Goal: Check status: Check status

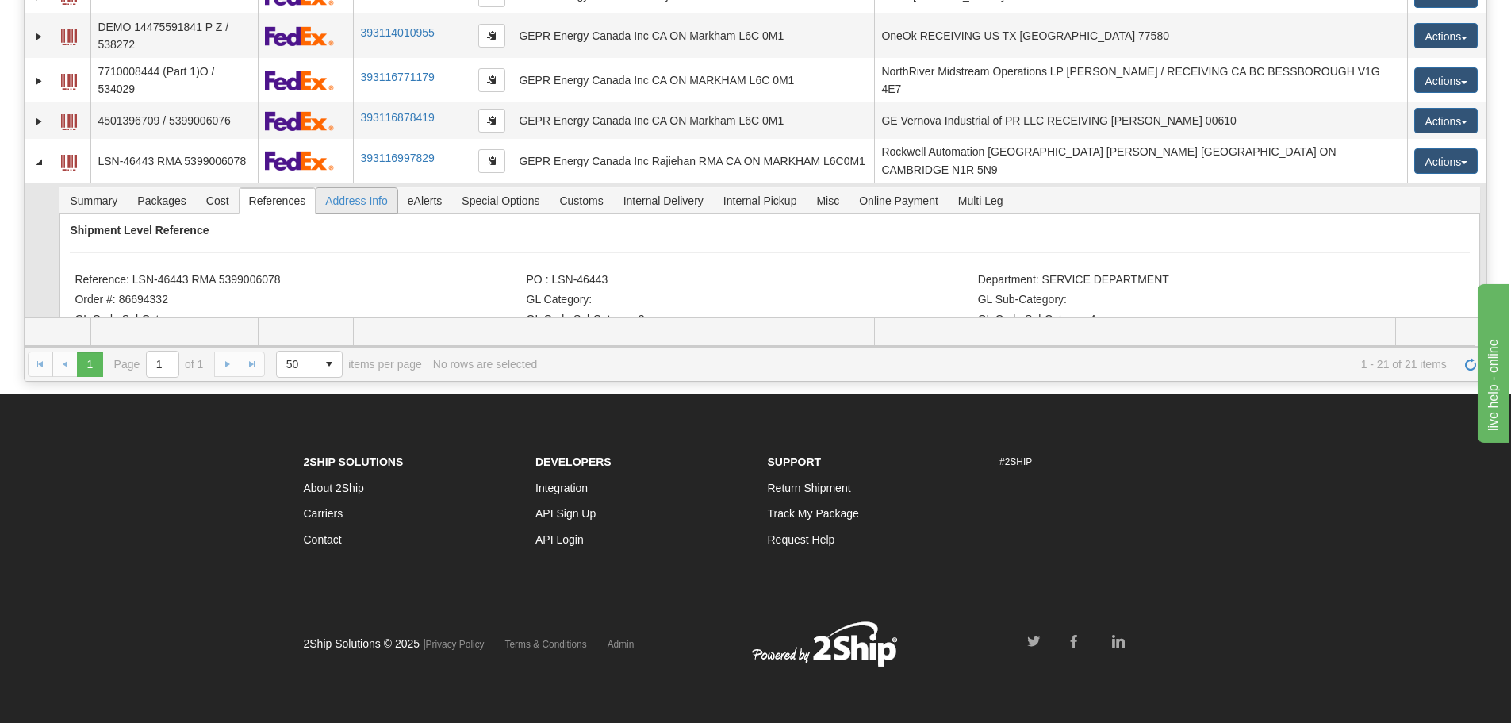
scroll to position [592, 0]
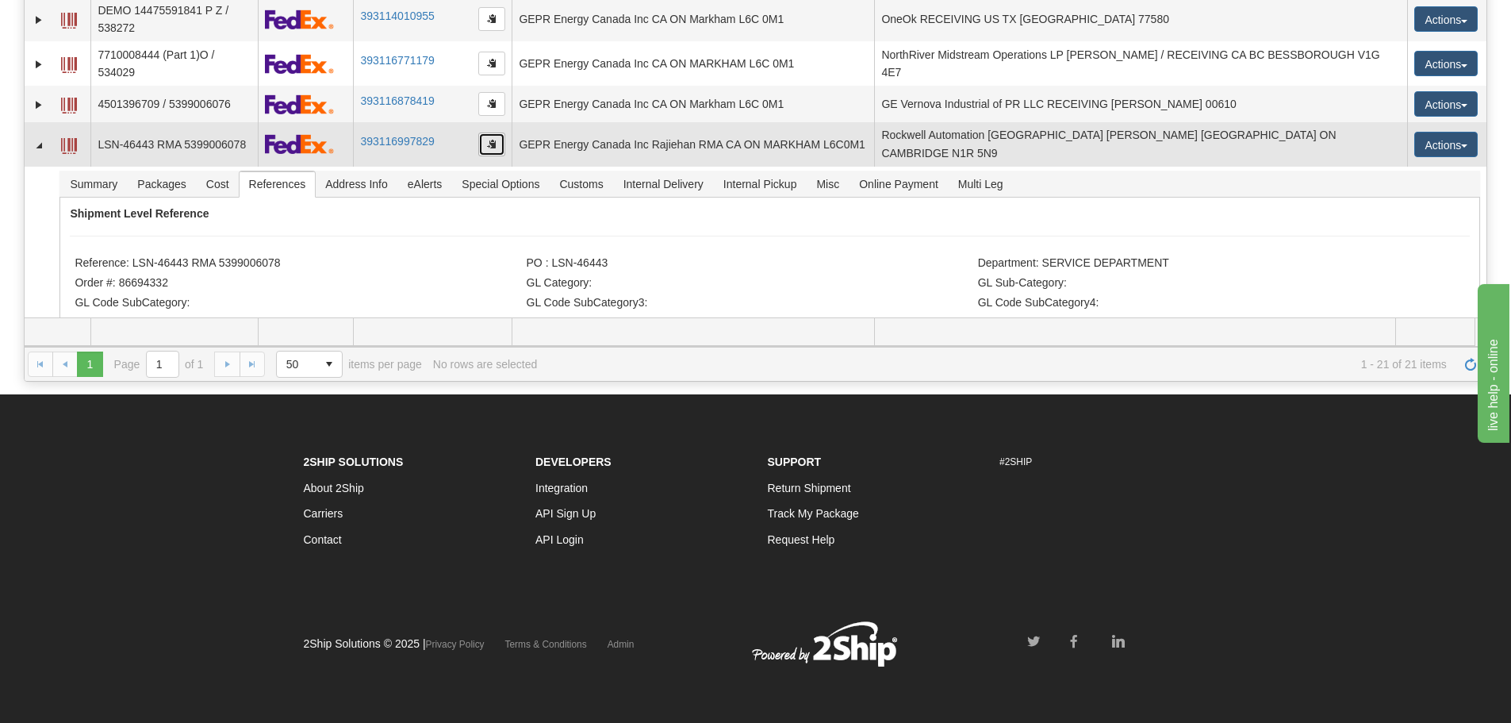
click at [499, 141] on button "button" at bounding box center [491, 145] width 27 height 24
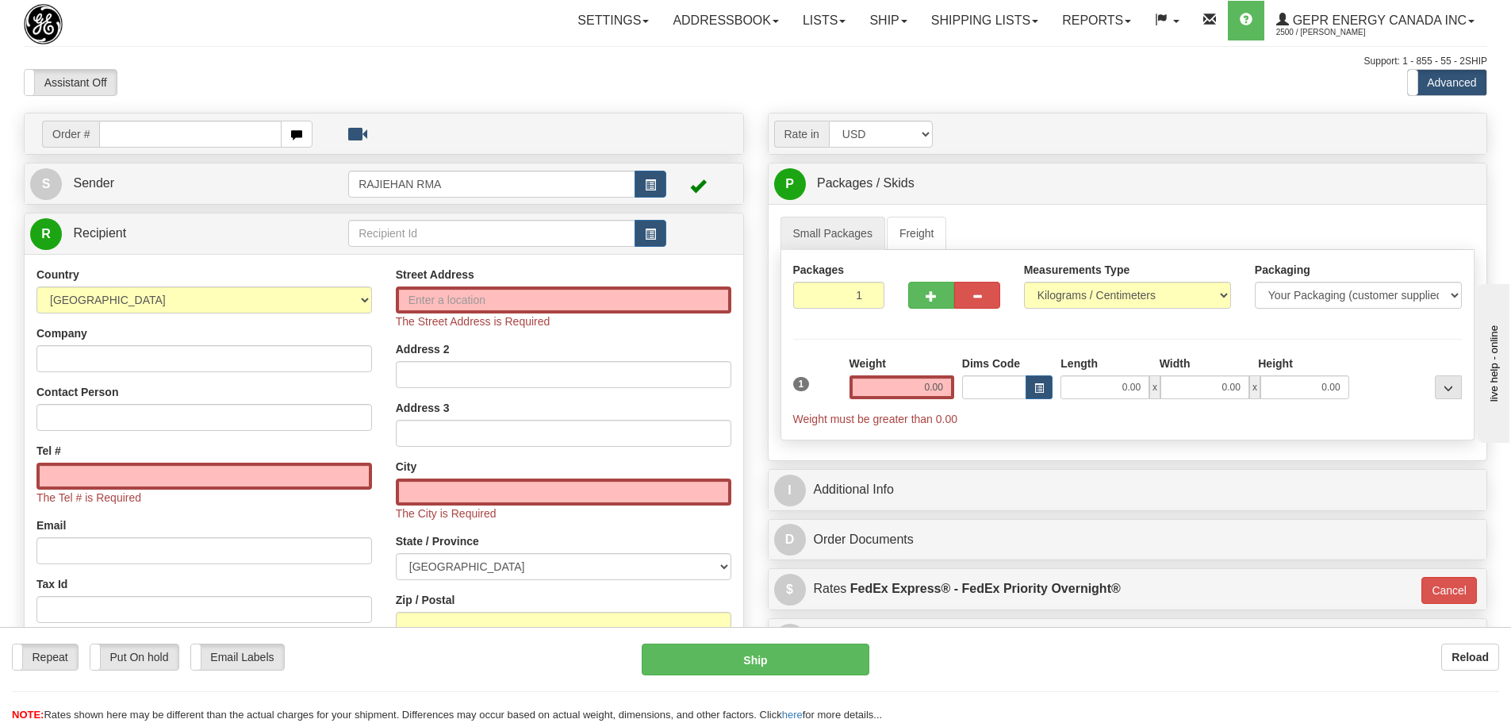
click at [240, 49] on div "Toggle navigation Settings Shipping Preferences Fields Preferences New" at bounding box center [755, 463] width 1511 height 926
click at [1035, 19] on link "Shipping lists" at bounding box center [985, 21] width 131 height 40
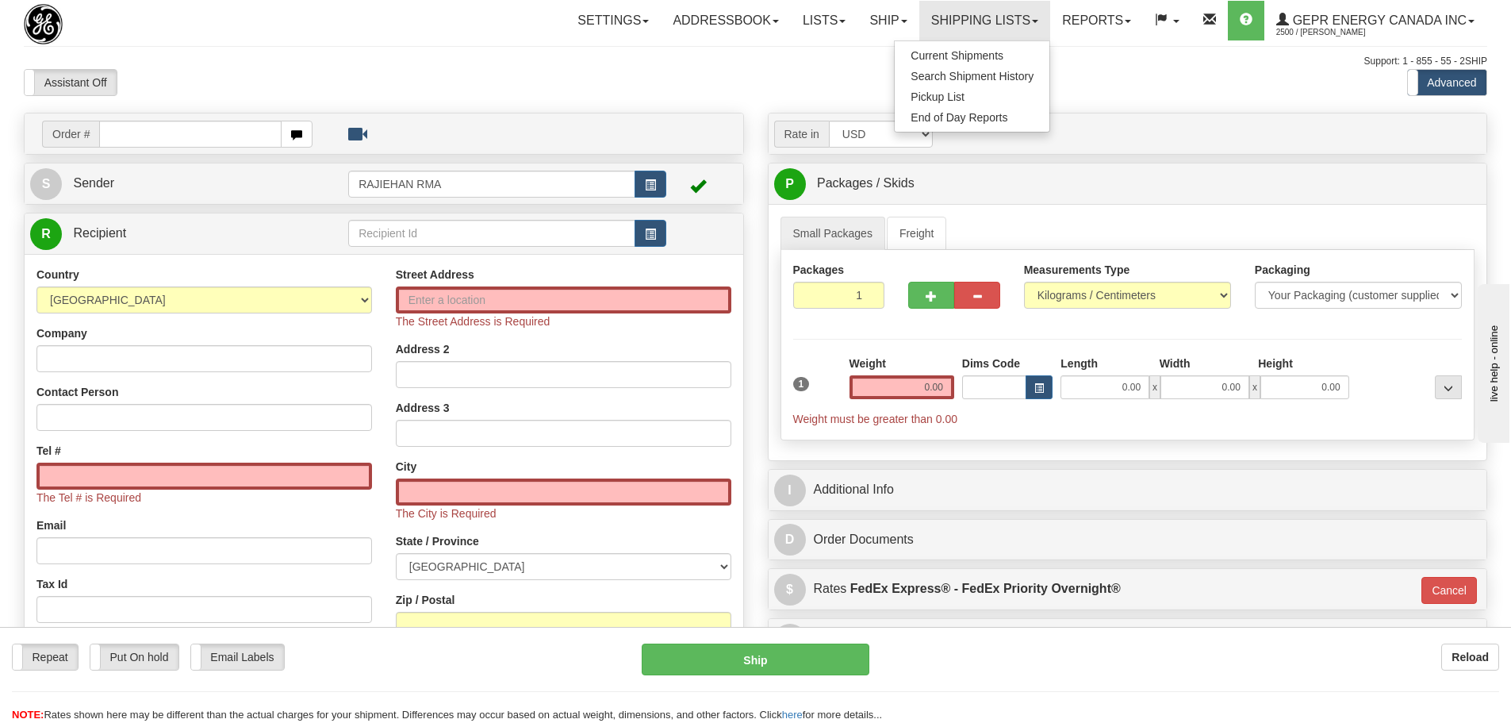
click at [951, 470] on div "I Additional Info" at bounding box center [1128, 490] width 719 height 40
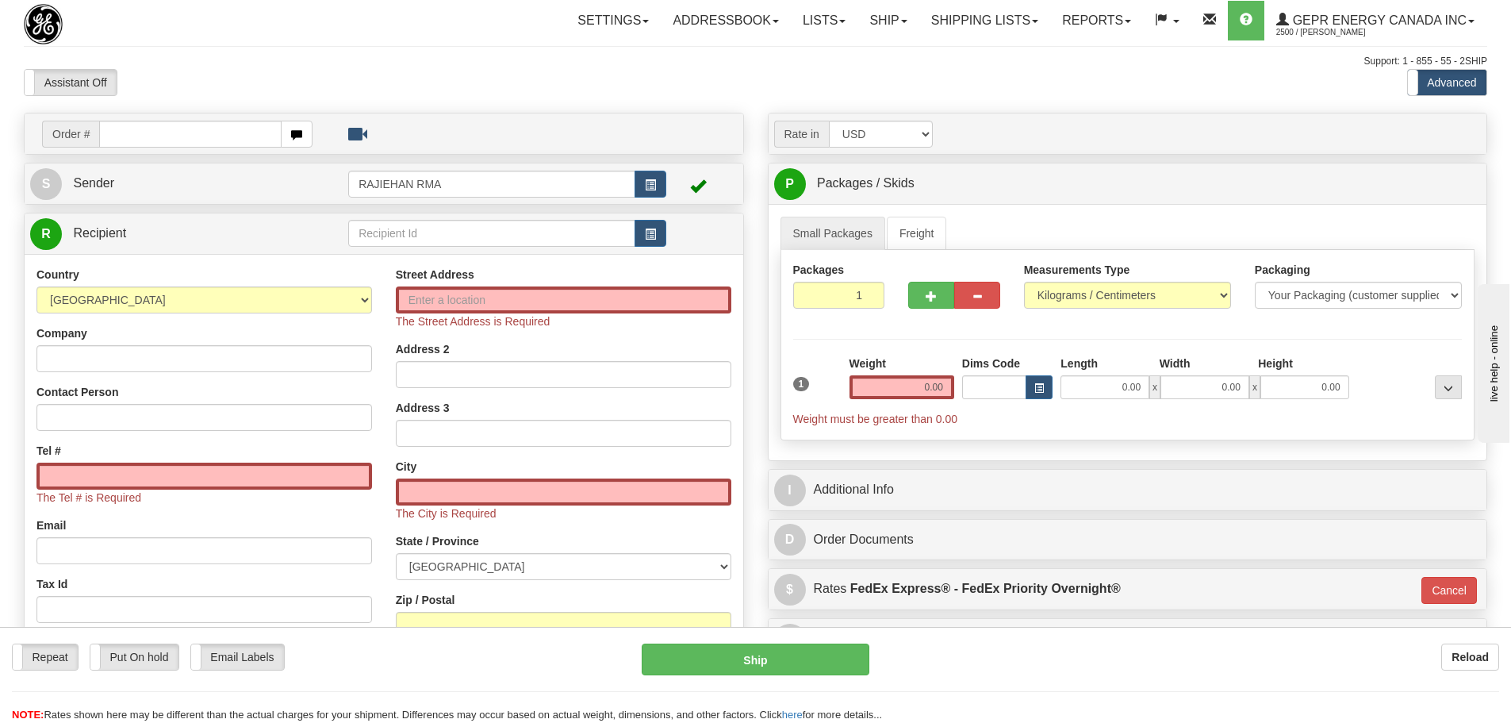
click at [914, 470] on div "I Additional Info" at bounding box center [1128, 490] width 719 height 40
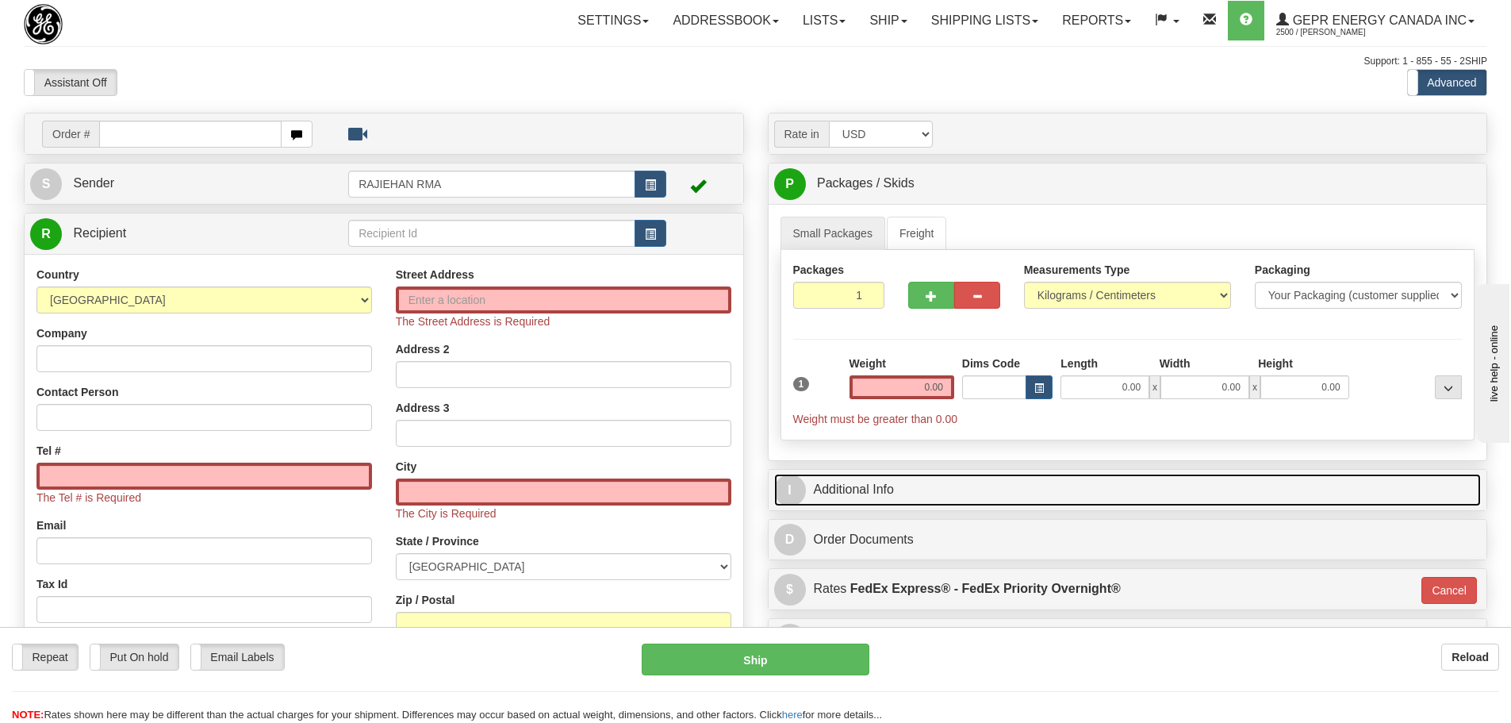
click at [914, 480] on link "I Additional Info" at bounding box center [1128, 490] width 708 height 33
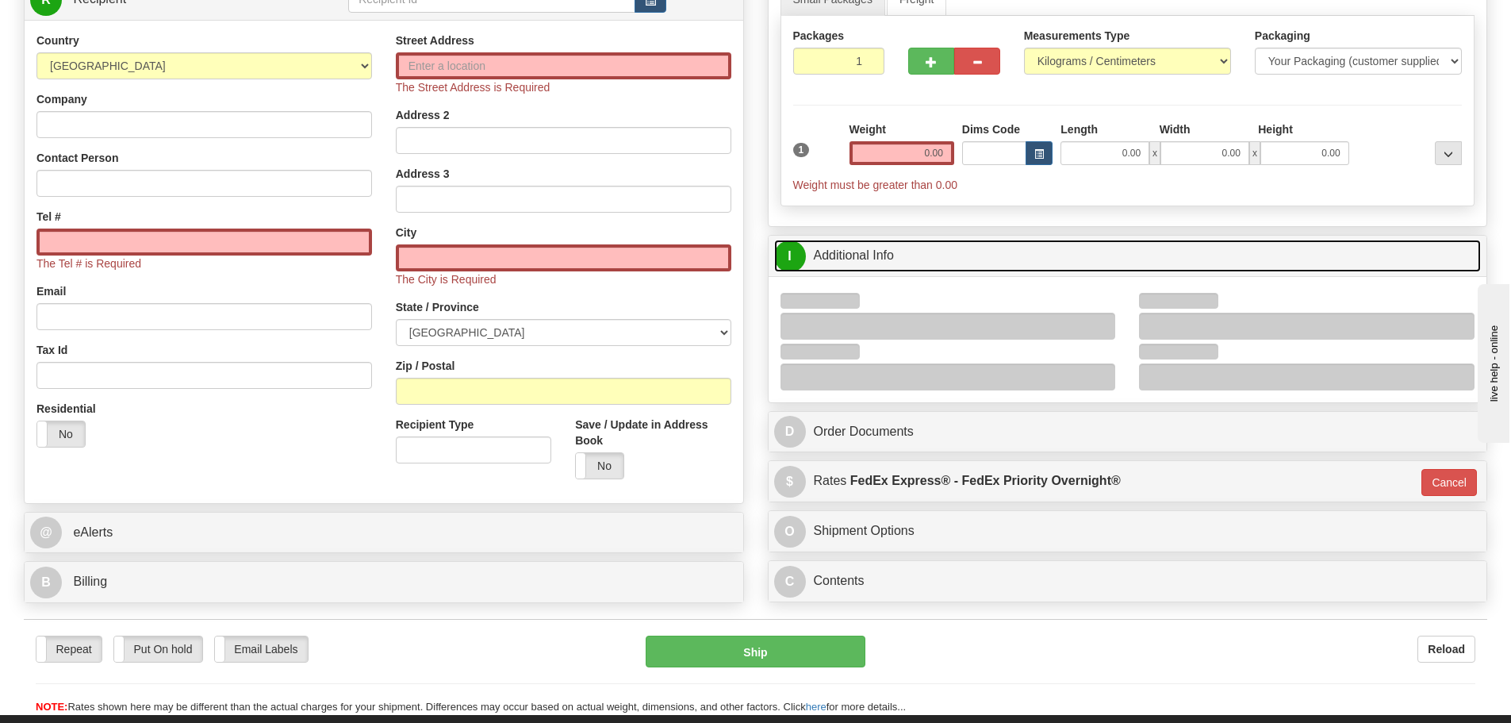
scroll to position [238, 0]
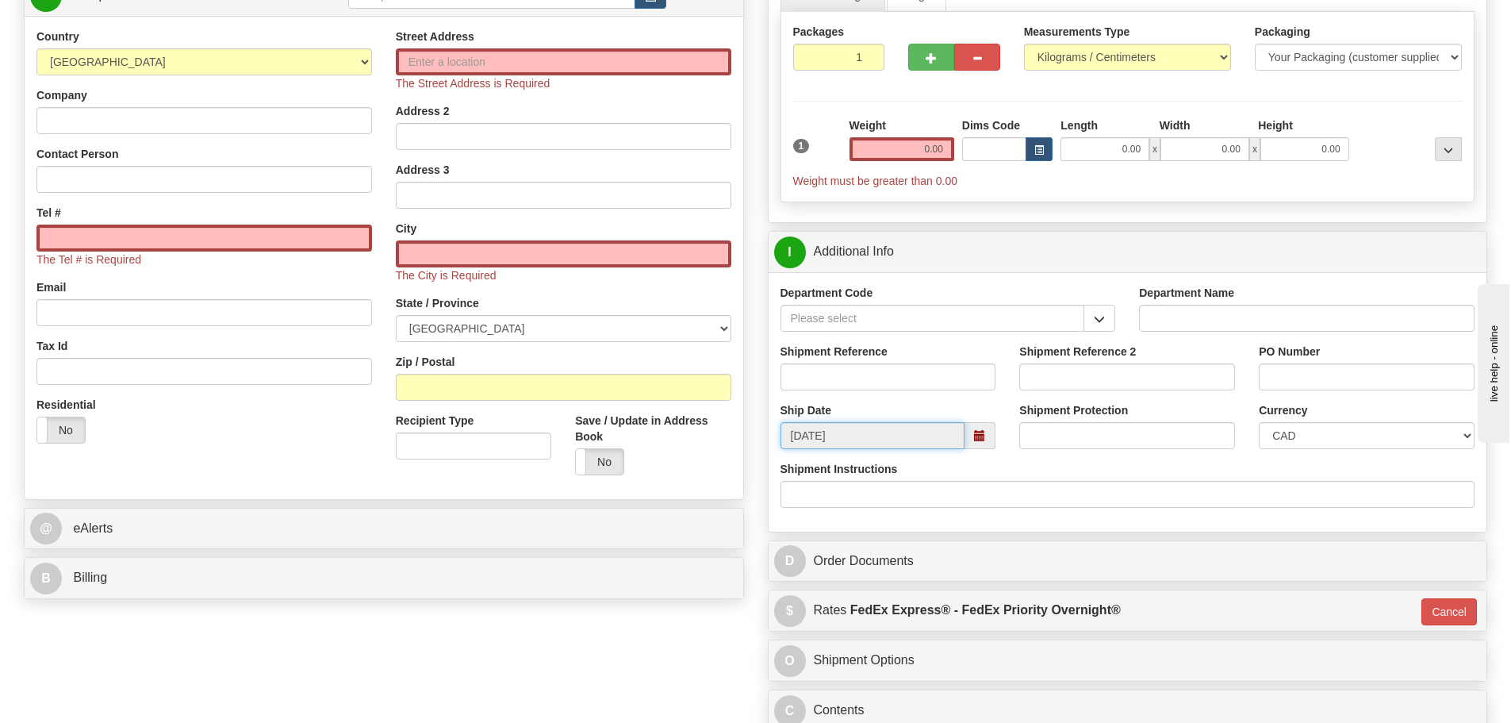
drag, startPoint x: 851, startPoint y: 426, endPoint x: 783, endPoint y: 438, distance: 68.5
click at [783, 438] on input "09/12/2025" at bounding box center [873, 435] width 185 height 27
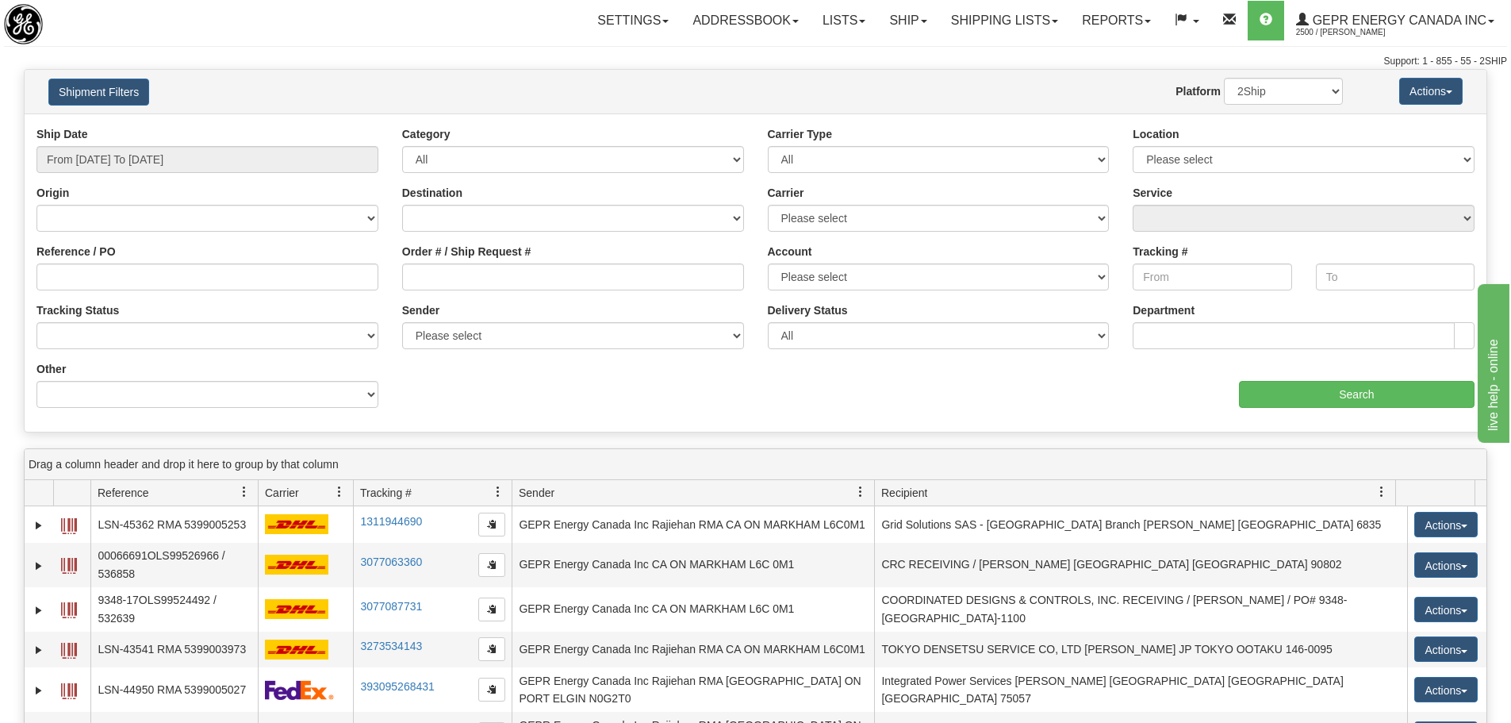
click at [347, 44] on div "Toggle navigation Settings Shipping Preferences Fields Preferences New" at bounding box center [755, 34] width 1511 height 69
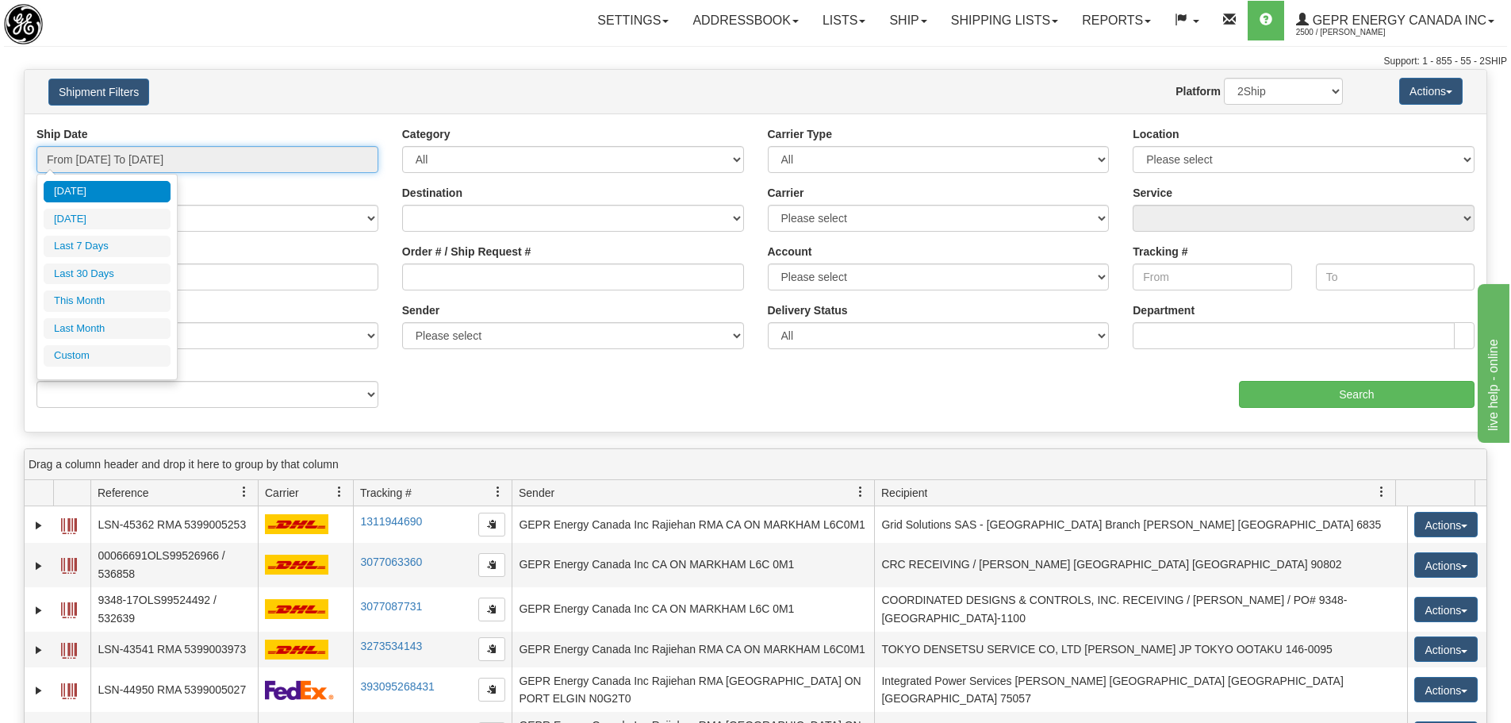
click at [148, 152] on input "From 09/11/2025 To 09/12/2025" at bounding box center [207, 159] width 342 height 27
click at [120, 271] on li "Last 30 Days" at bounding box center [107, 273] width 127 height 21
type input "From 08/14/2025 To 09/12/2025"
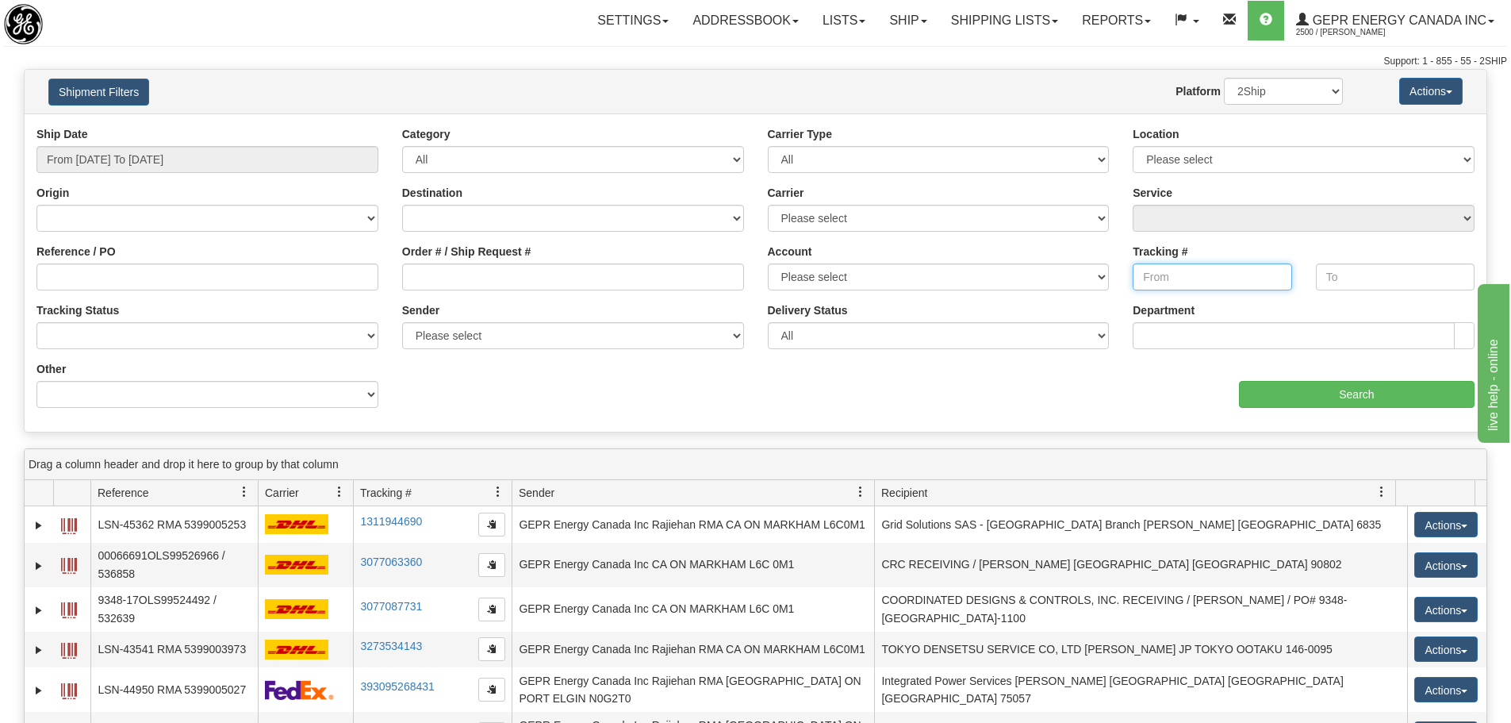
click at [1255, 271] on input "Tracking #" at bounding box center [1212, 276] width 159 height 27
paste input "5552922045"
type input "5552922045"
click at [1300, 398] on input "Search" at bounding box center [1357, 394] width 236 height 27
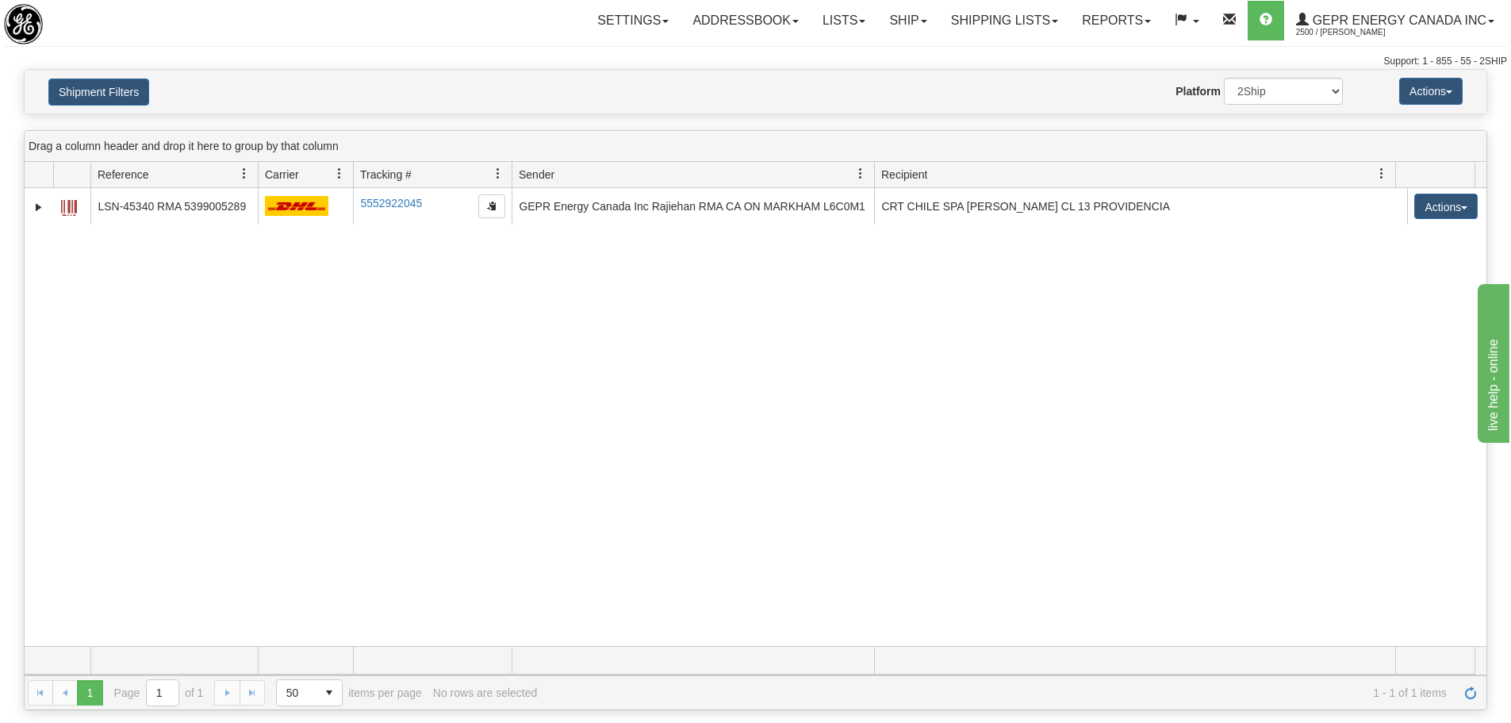
click at [442, 378] on div "31604755 2500 LSN-45340 RMA 5399005289 5552922045 5552922045 09/11/2025 09/11/2…" at bounding box center [756, 417] width 1462 height 458
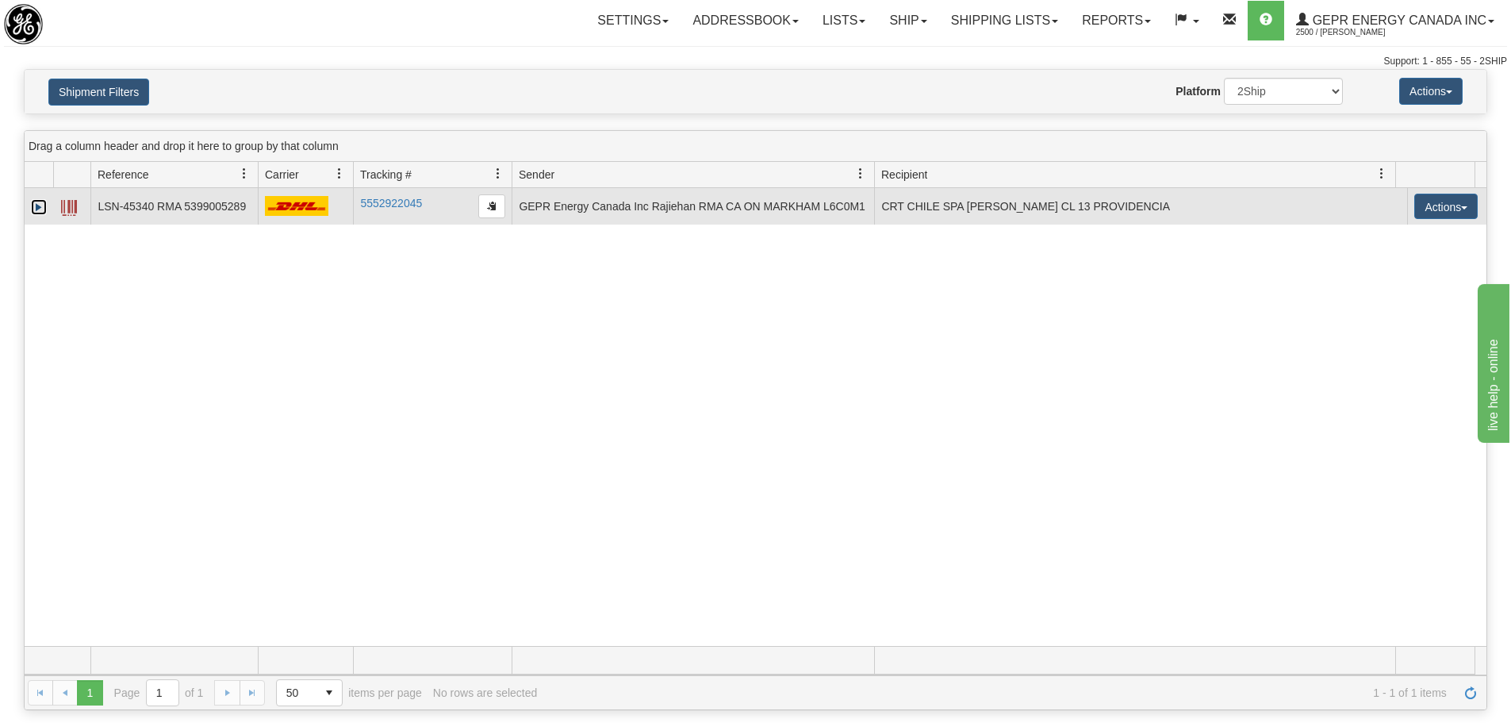
click at [41, 205] on link "Expand" at bounding box center [39, 207] width 16 height 16
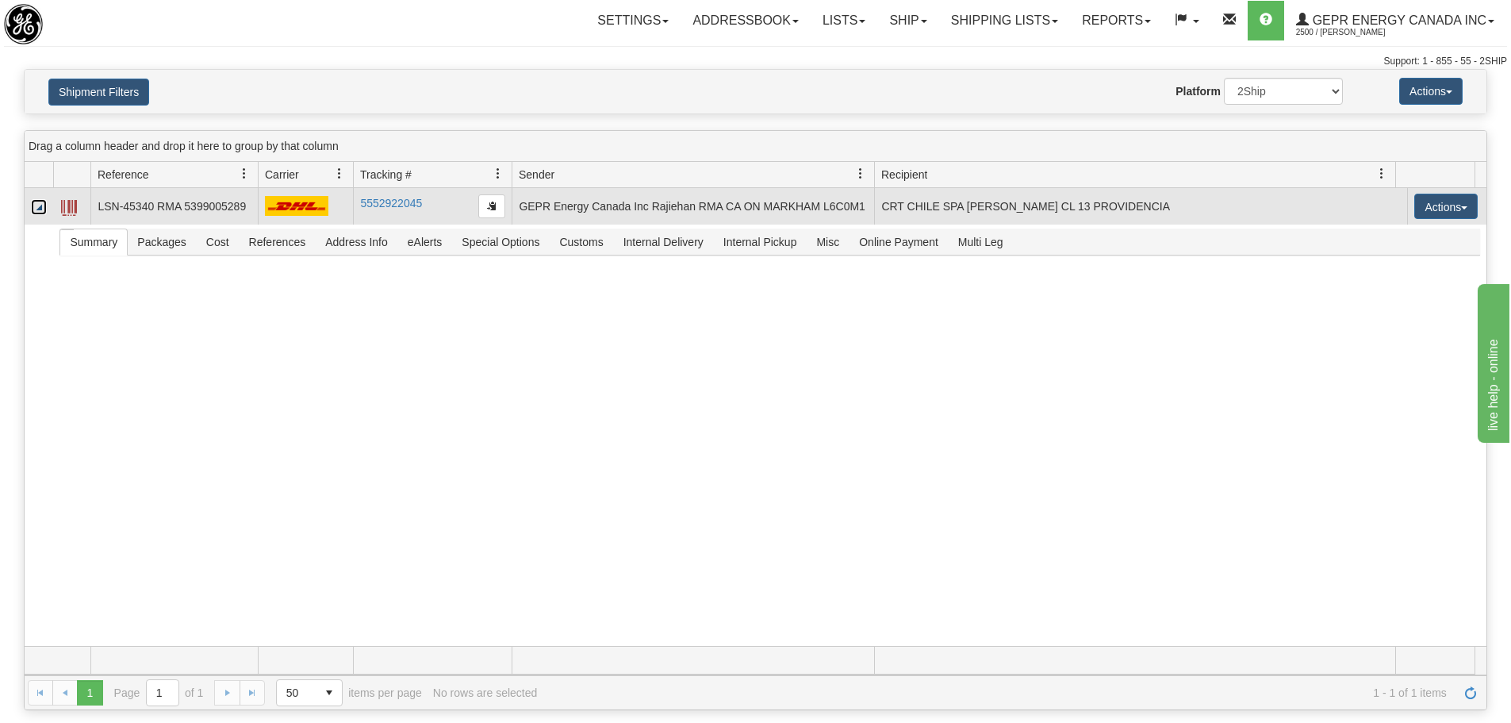
click at [66, 213] on span at bounding box center [69, 208] width 16 height 16
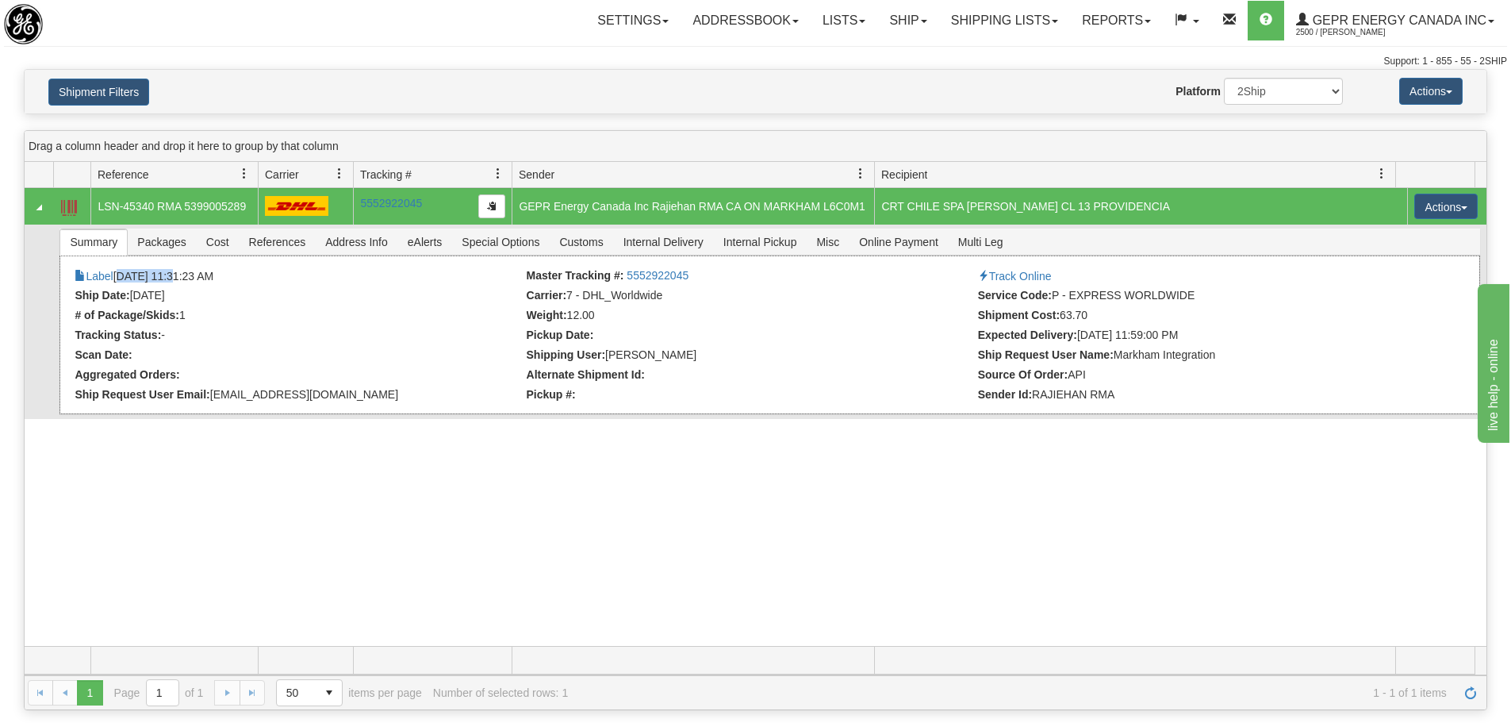
drag, startPoint x: 174, startPoint y: 273, endPoint x: 118, endPoint y: 274, distance: 55.5
click at [118, 274] on li "Label 09/11/2025 11:31:23 AM" at bounding box center [298, 277] width 447 height 16
copy li "[DATE]"
click at [252, 253] on span "References" at bounding box center [278, 241] width 76 height 25
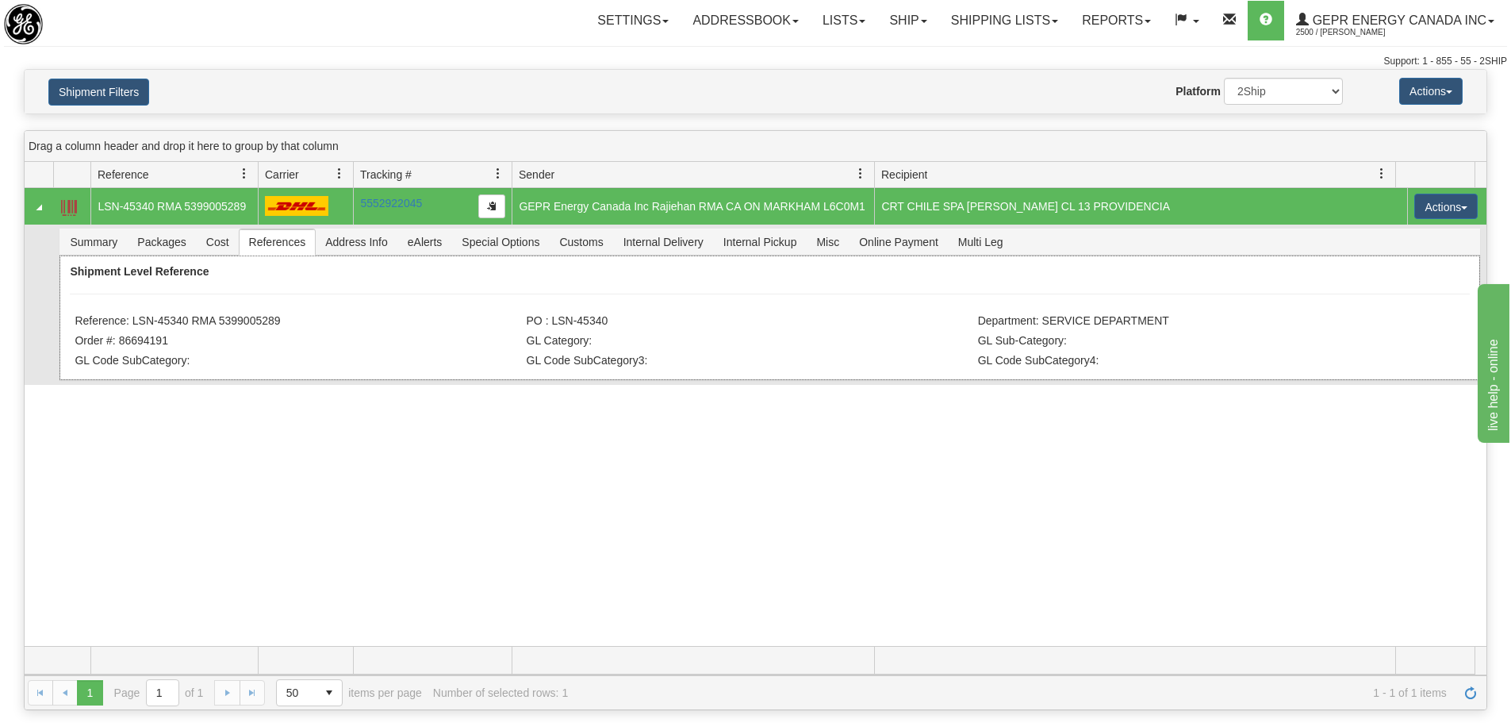
drag, startPoint x: 280, startPoint y: 318, endPoint x: 221, endPoint y: 327, distance: 60.1
click at [221, 327] on li "Reference: LSN-45340 RMA 5399005289" at bounding box center [298, 322] width 447 height 16
copy li "5399005289"
click at [321, 284] on div "Shipment Level Reference Reference: LSN-45340 RMA 5399005289 PO : LSN-45340 Dep…" at bounding box center [770, 317] width 1420 height 125
drag, startPoint x: 293, startPoint y: 324, endPoint x: 217, endPoint y: 321, distance: 75.4
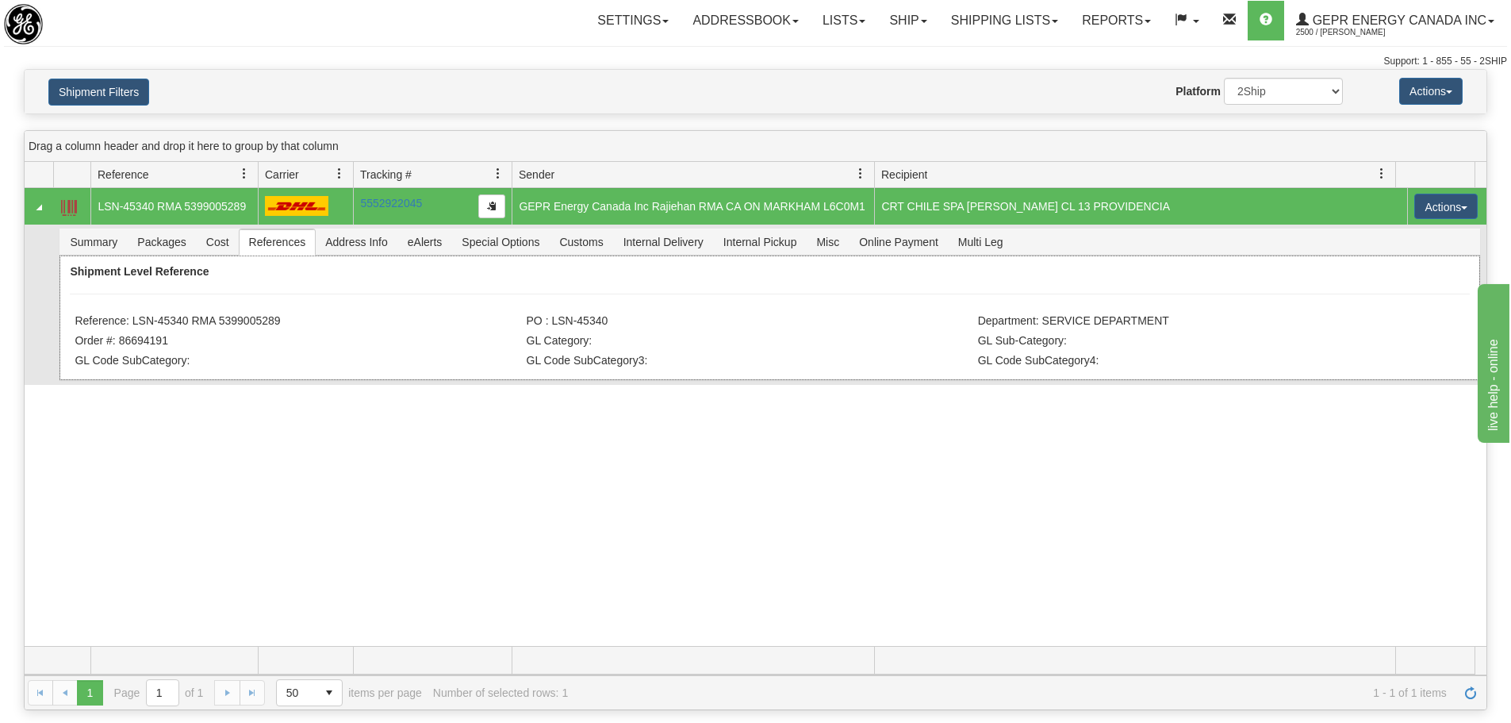
click at [217, 321] on li "Reference: LSN-45340 RMA 5399005289" at bounding box center [298, 322] width 447 height 16
copy li "5399005289"
click at [640, 429] on div "31604755 2500 LSN-45340 RMA 5399005289 5552922045 5552922045 09/11/2025 09/11/2…" at bounding box center [756, 417] width 1462 height 458
click at [493, 199] on button "button" at bounding box center [491, 206] width 27 height 24
click at [90, 244] on span "Summary" at bounding box center [93, 241] width 67 height 25
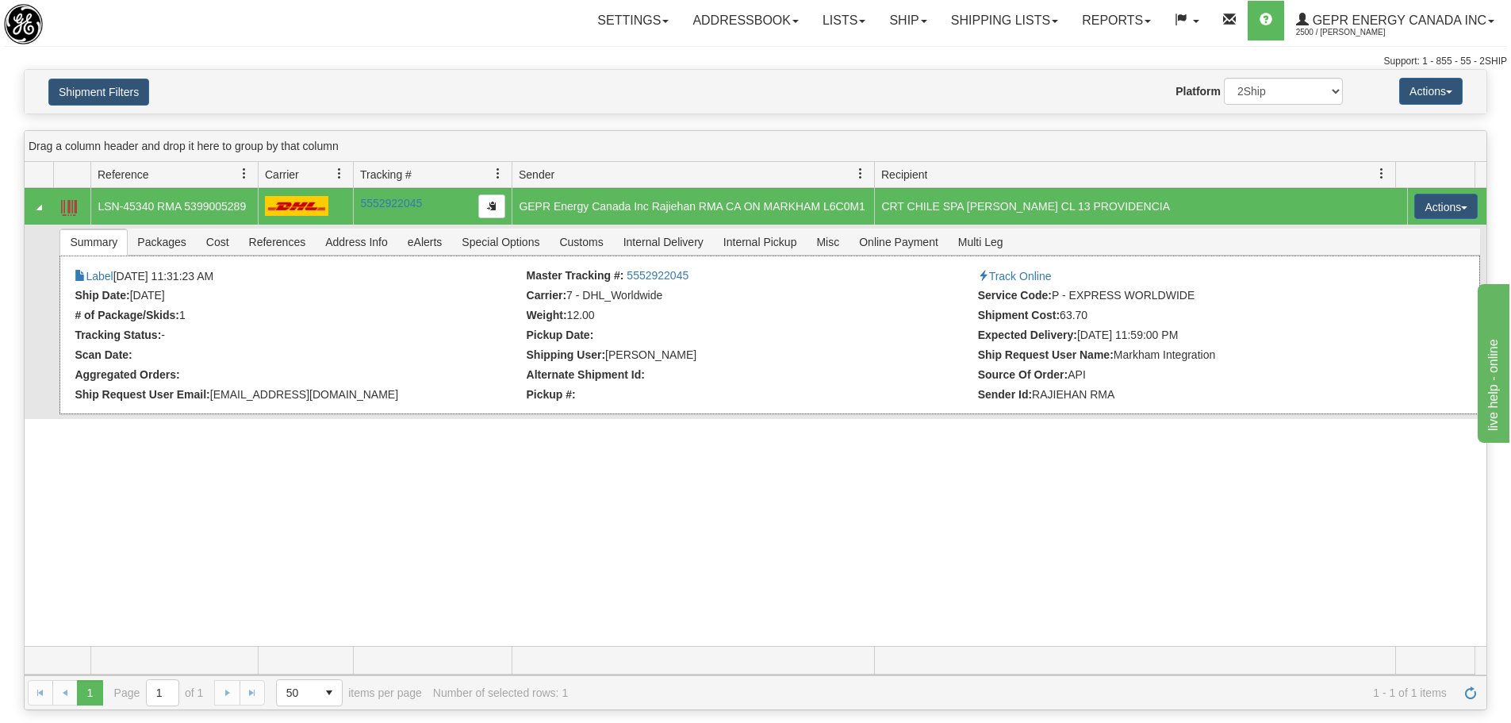
drag, startPoint x: 174, startPoint y: 294, endPoint x: 135, endPoint y: 303, distance: 39.8
click at [135, 303] on li "Ship Date: 09/11/2025" at bounding box center [298, 297] width 447 height 16
copy li "[DATE]"
click at [596, 240] on span "Customs" at bounding box center [581, 241] width 63 height 25
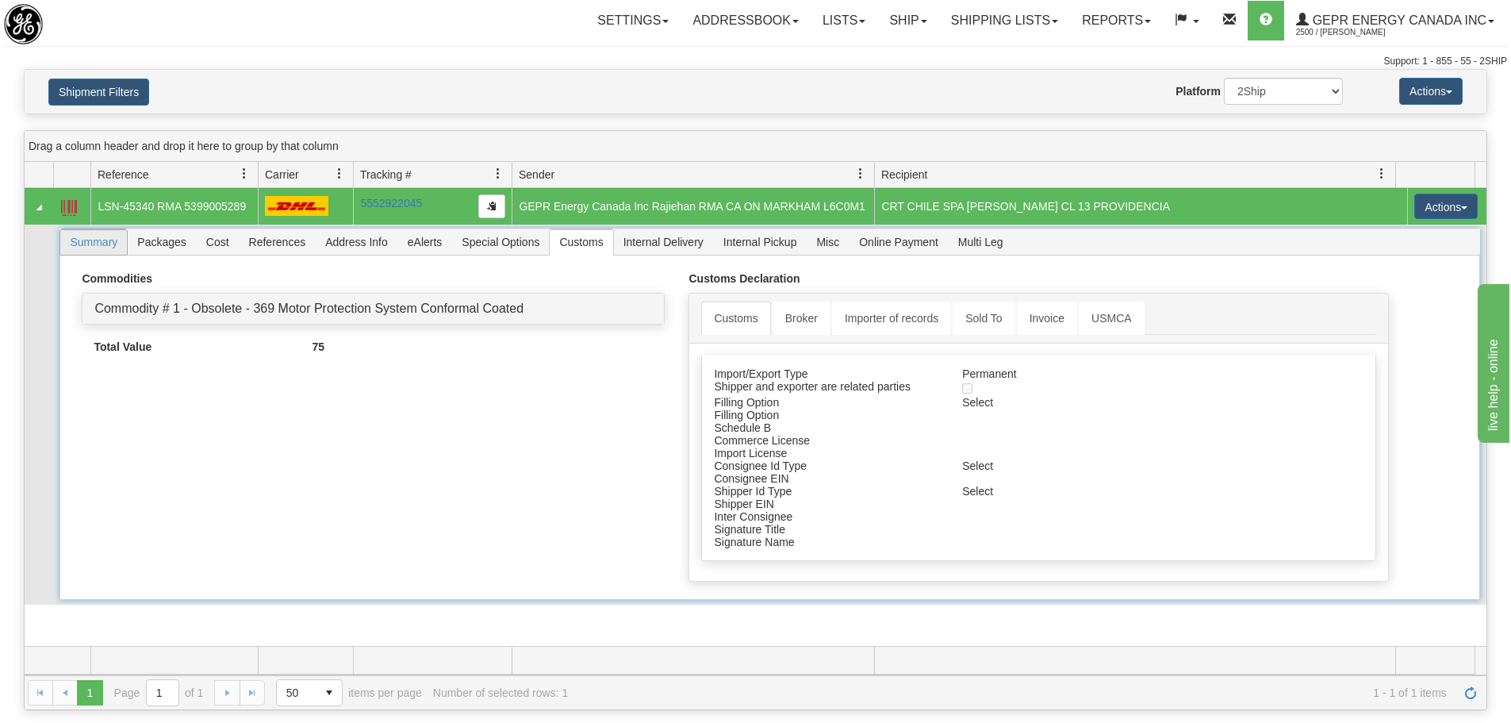
click at [102, 245] on span "Summary" at bounding box center [93, 241] width 67 height 25
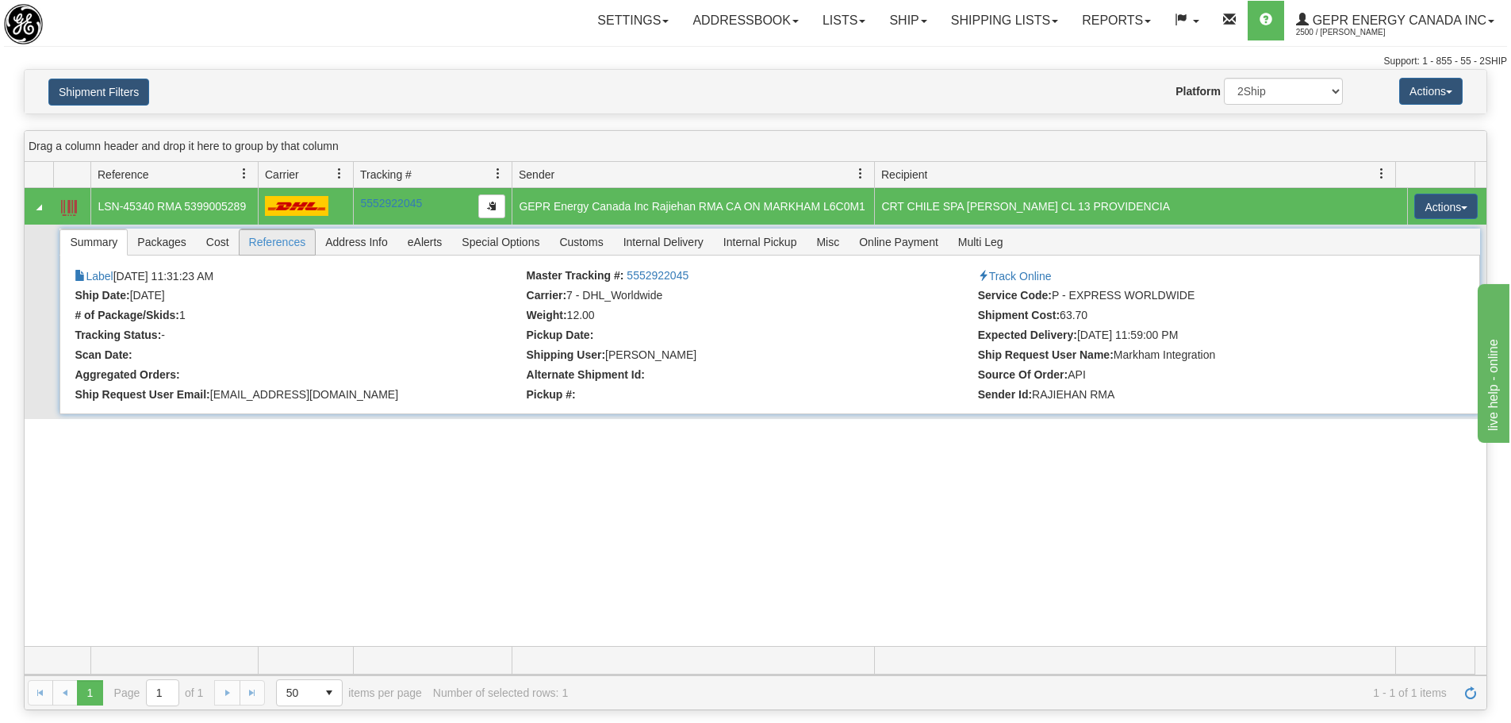
click at [256, 250] on span "References" at bounding box center [278, 241] width 76 height 25
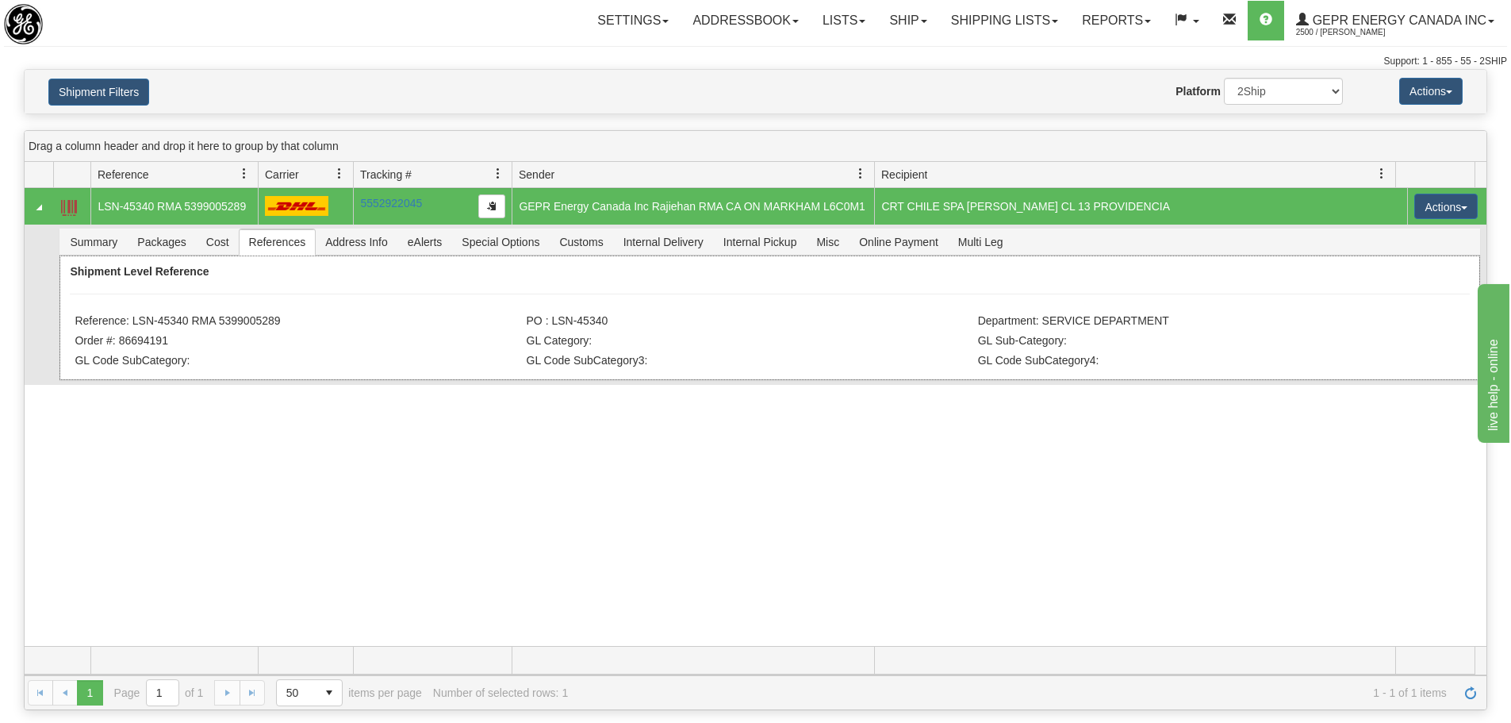
drag, startPoint x: 292, startPoint y: 319, endPoint x: 221, endPoint y: 325, distance: 71.7
click at [221, 325] on li "Reference: LSN-45340 RMA 5399005289" at bounding box center [298, 322] width 447 height 16
copy li "5399005289"
click at [137, 244] on span "Packages" at bounding box center [161, 241] width 67 height 25
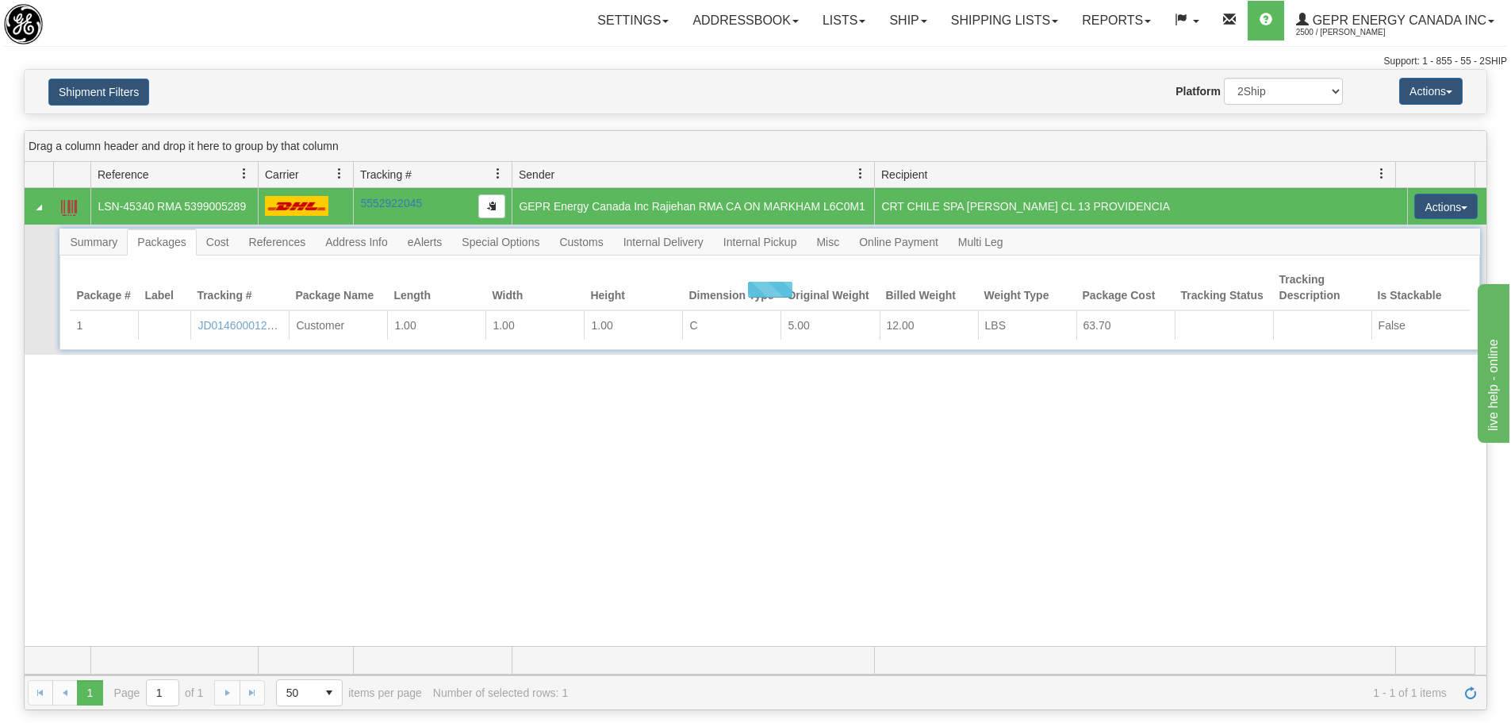
click at [137, 244] on div at bounding box center [770, 289] width 1420 height 121
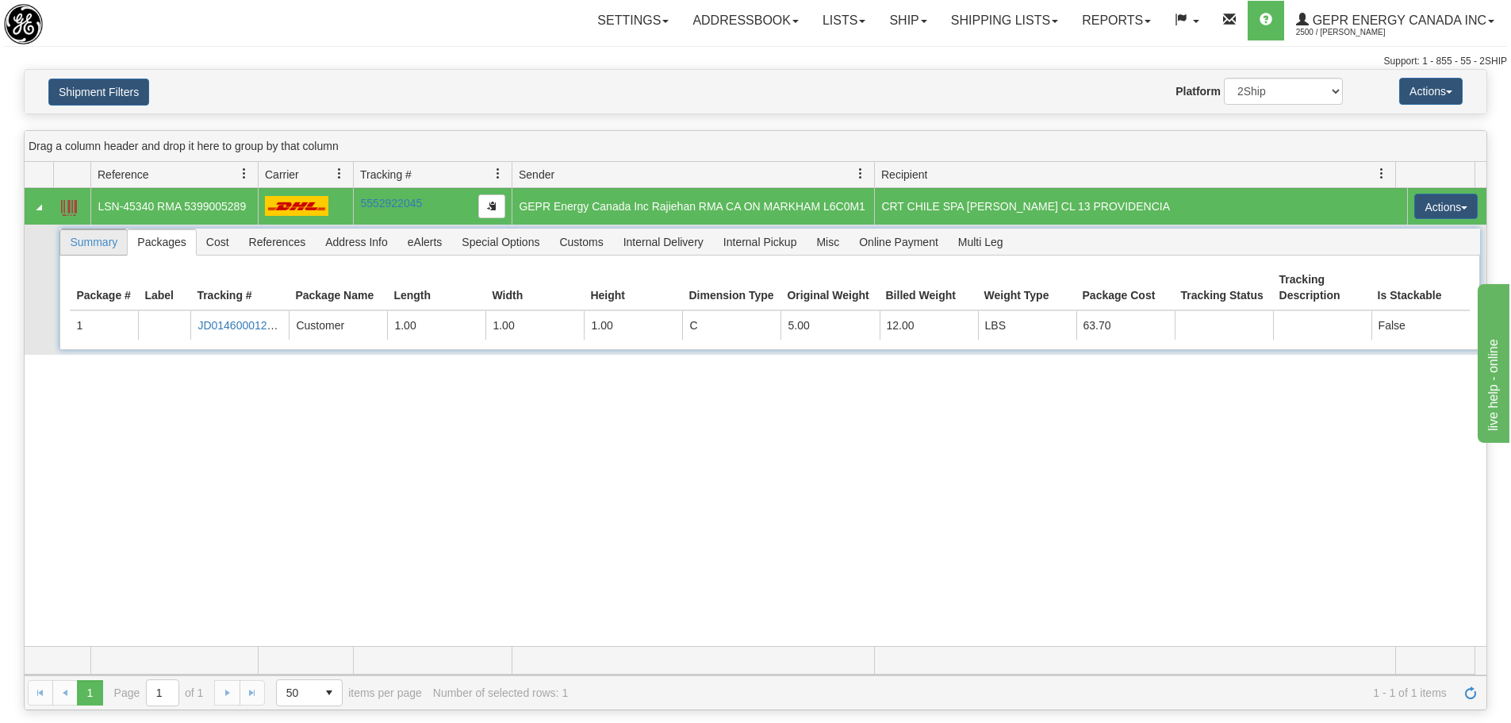
click at [110, 244] on span "Summary" at bounding box center [93, 241] width 67 height 25
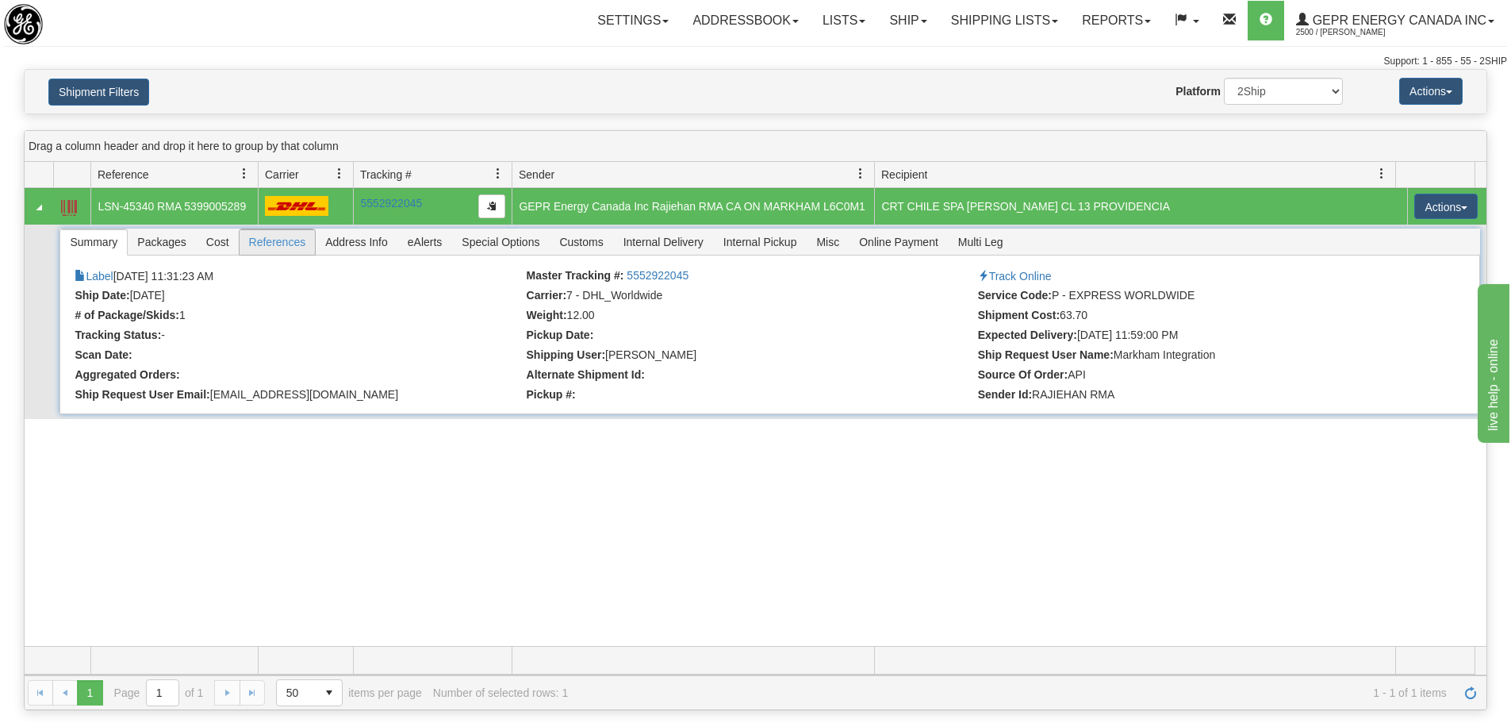
click at [288, 243] on span "References" at bounding box center [278, 241] width 76 height 25
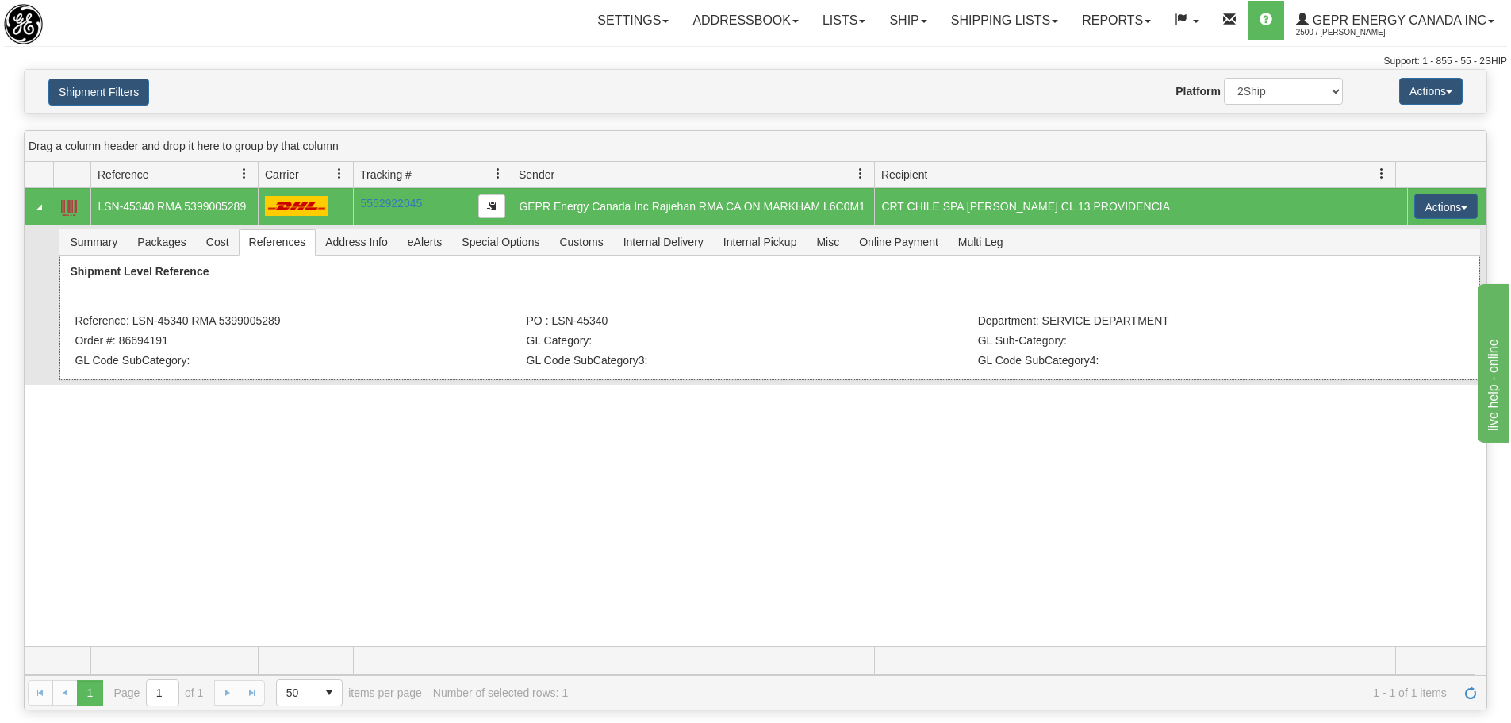
drag, startPoint x: 302, startPoint y: 314, endPoint x: 217, endPoint y: 325, distance: 84.7
click at [217, 325] on li "Reference: LSN-45340 RMA 5399005289" at bounding box center [298, 322] width 447 height 16
copy li "5399005289"
click at [81, 247] on span "Summary" at bounding box center [93, 241] width 67 height 25
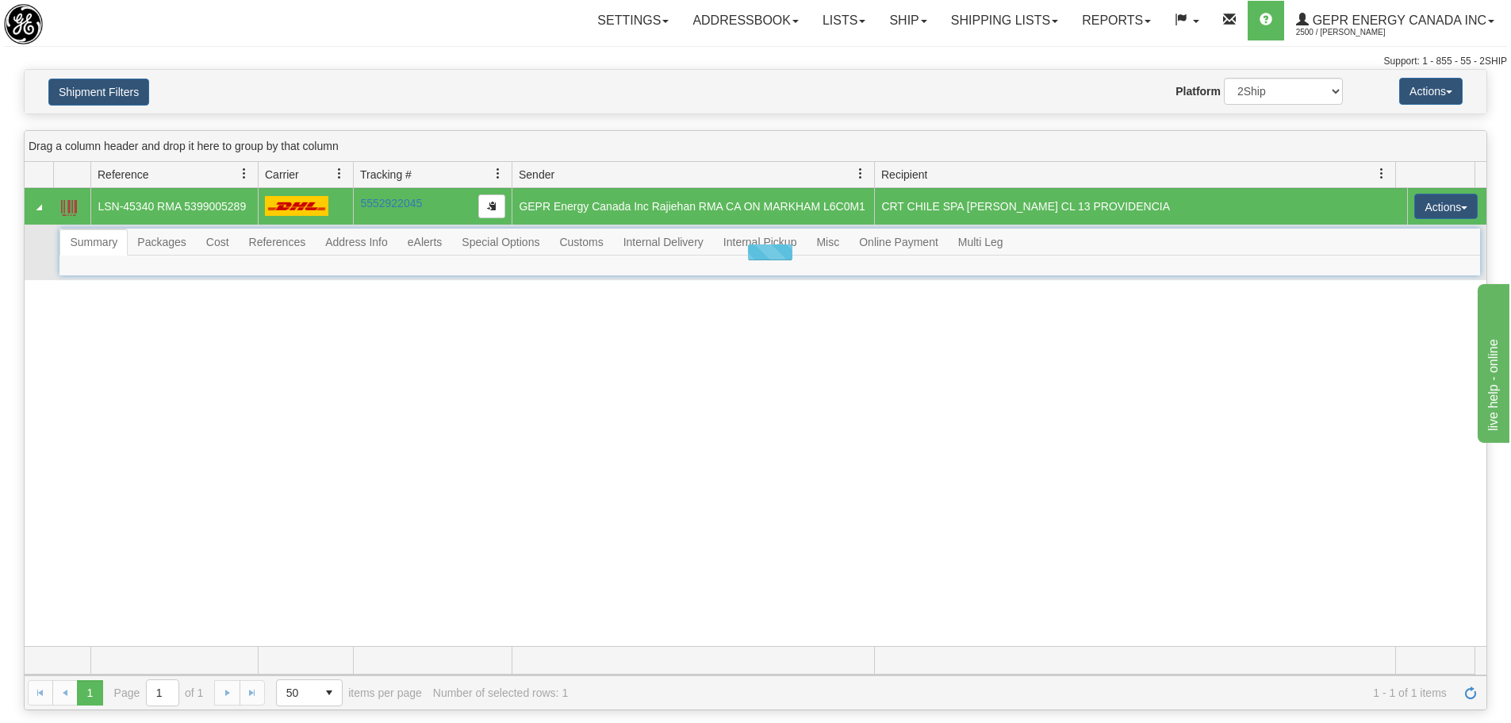
click at [81, 247] on div at bounding box center [770, 252] width 1420 height 47
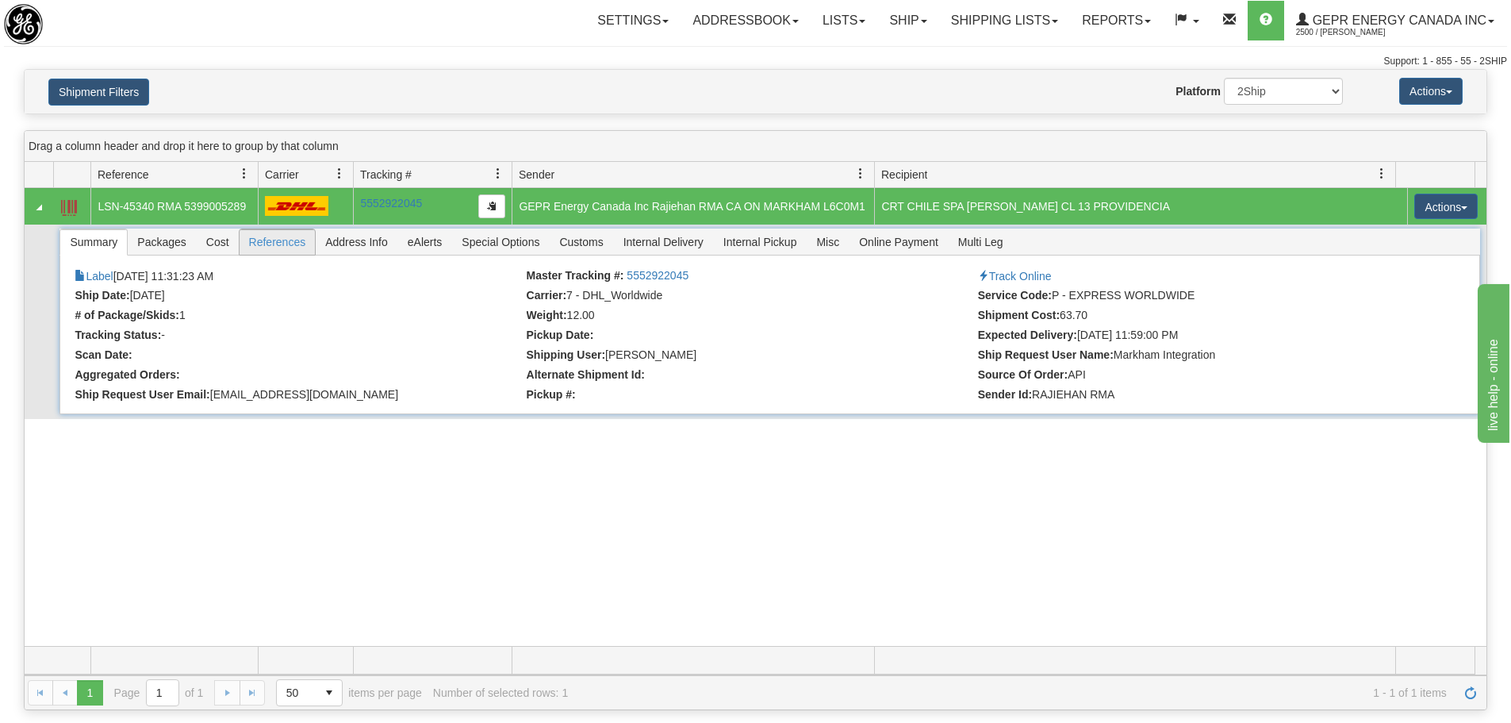
click at [290, 246] on span "References" at bounding box center [278, 241] width 76 height 25
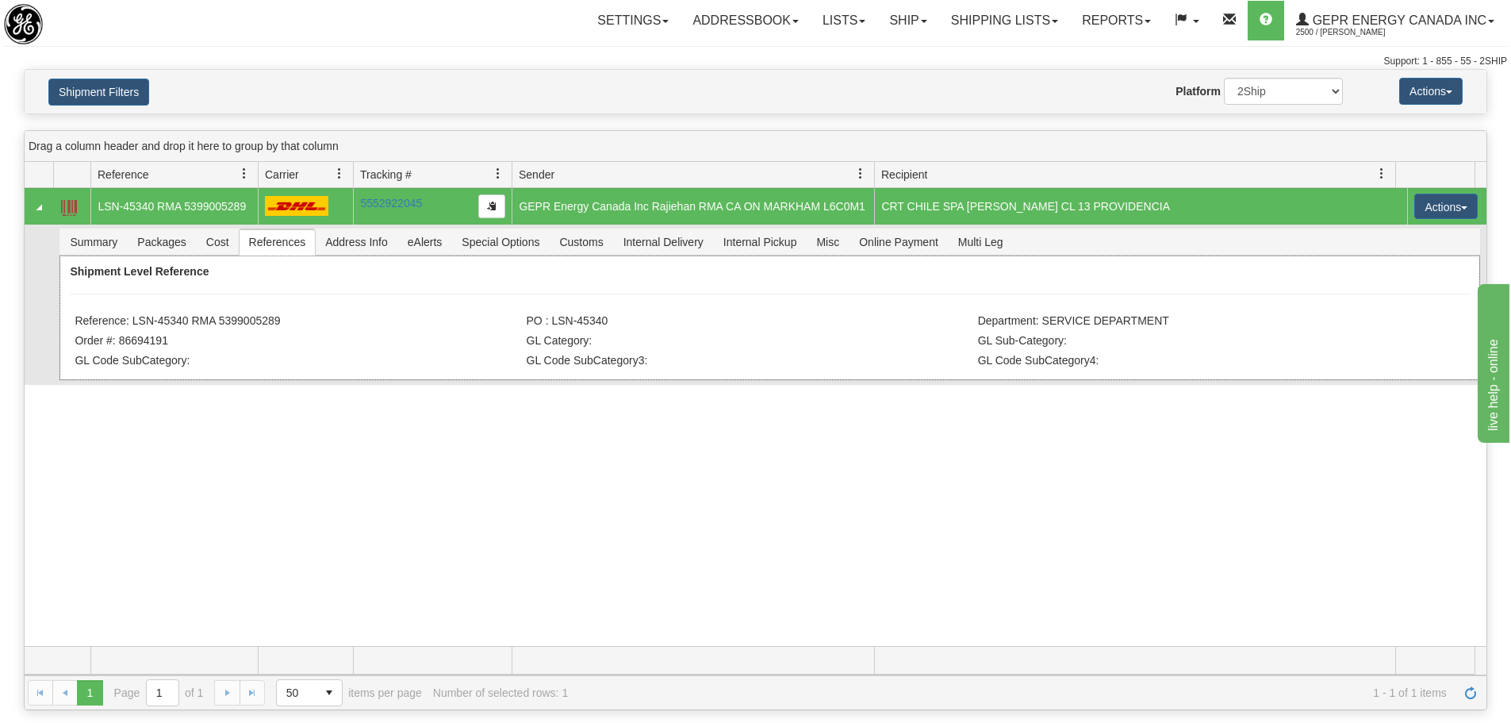
drag, startPoint x: 262, startPoint y: 319, endPoint x: 133, endPoint y: 322, distance: 129.4
click at [133, 322] on li "Reference: LSN-45340 RMA 5399005289" at bounding box center [298, 322] width 447 height 16
copy li "LSN-45340 RMA 5399005289"
